Goal: Task Accomplishment & Management: Use online tool/utility

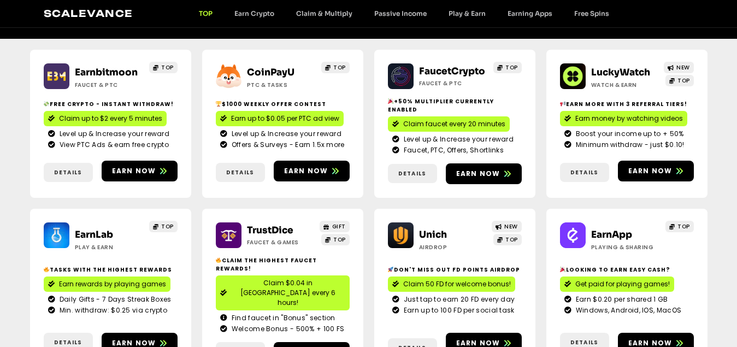
scroll to position [164, 0]
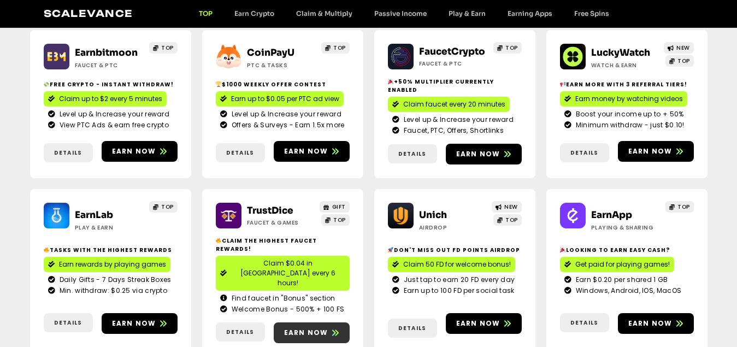
click at [311, 322] on link "Earn now" at bounding box center [312, 332] width 76 height 21
